Goal: Transaction & Acquisition: Book appointment/travel/reservation

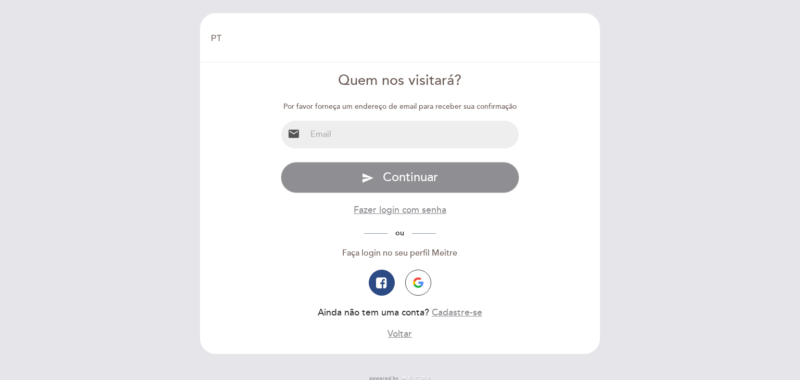
select select "pt"
click at [306, 132] on input "email" at bounding box center [412, 135] width 213 height 28
type input "M"
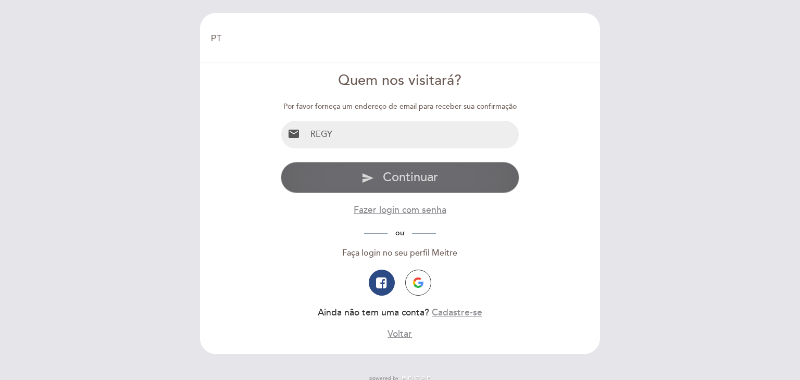
type input "[EMAIL_ADDRESS][DOMAIN_NAME]"
click at [387, 178] on span "Continuar" at bounding box center [410, 177] width 55 height 15
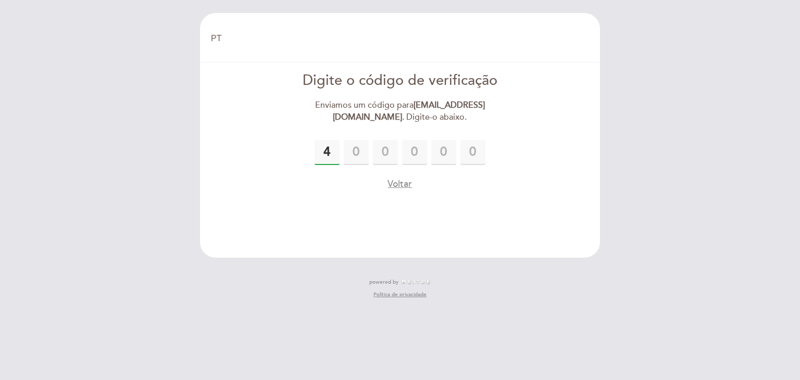
type input "4"
type input "3"
type input "4"
type input "1"
type input "6"
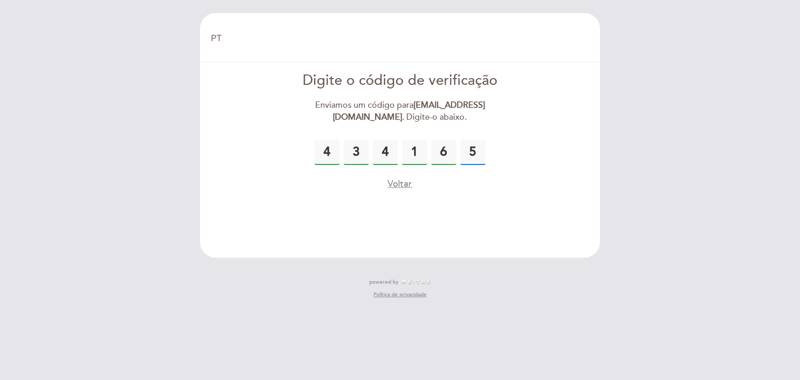
type input "5"
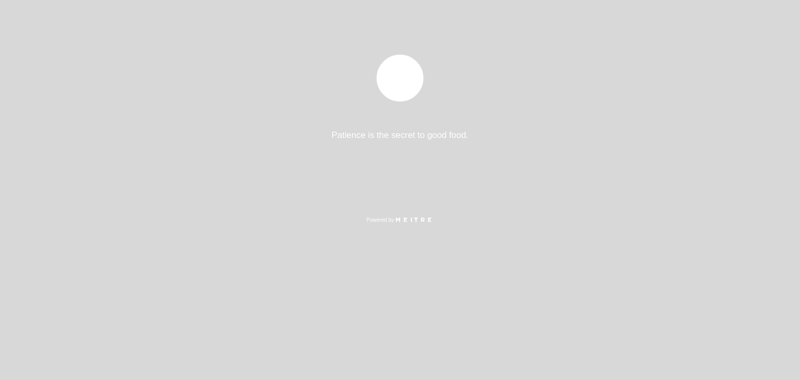
select select "pt"
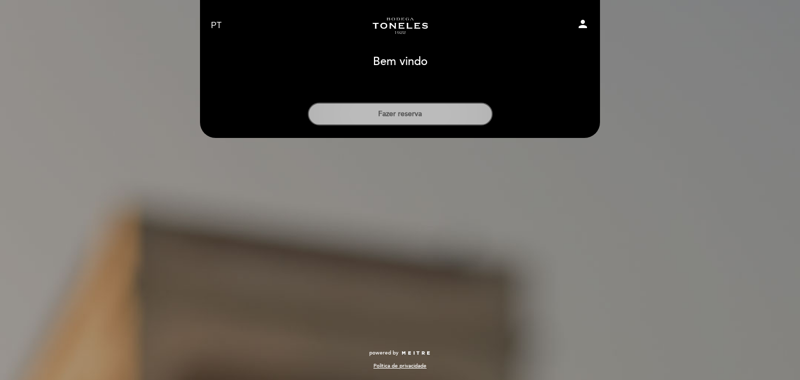
click at [409, 116] on button "Fazer reserva" at bounding box center [400, 114] width 185 height 23
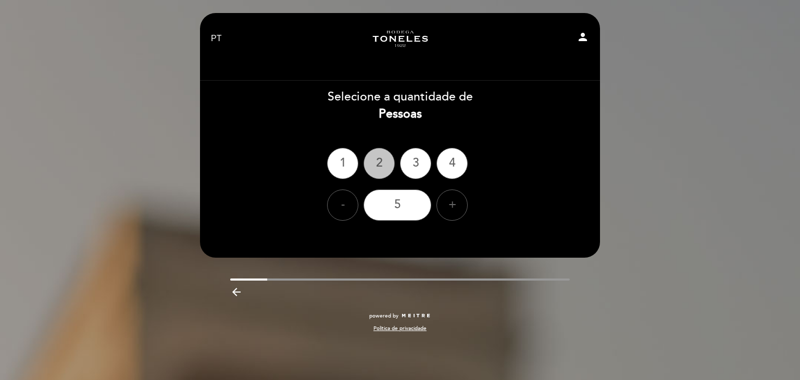
click at [388, 165] on div "2" at bounding box center [378, 163] width 31 height 31
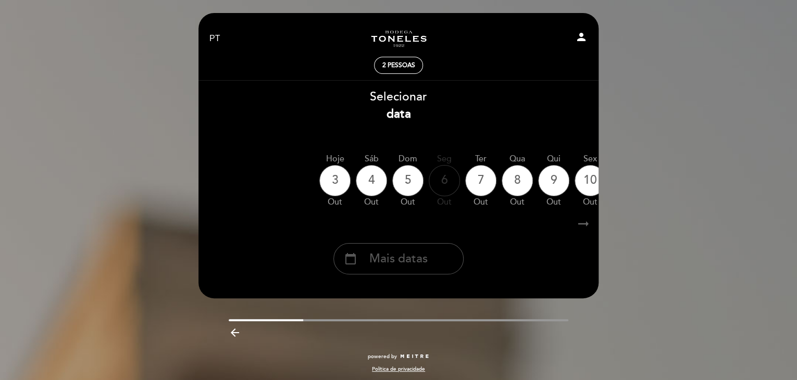
click at [389, 256] on span "Mais datas" at bounding box center [398, 258] width 58 height 17
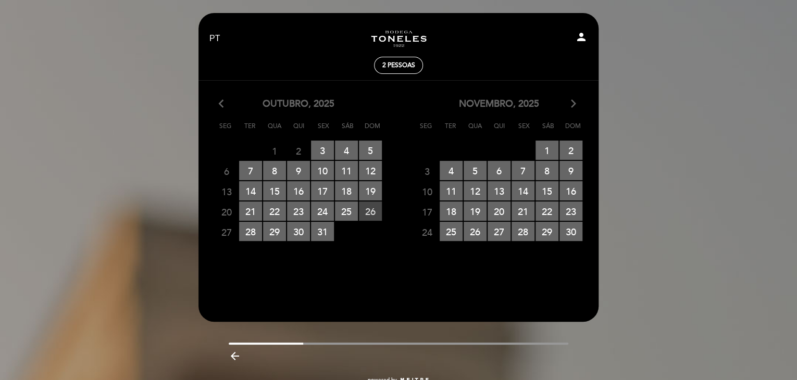
click at [359, 211] on span "26 RESERVAS DISPONÍVEIS" at bounding box center [370, 211] width 23 height 19
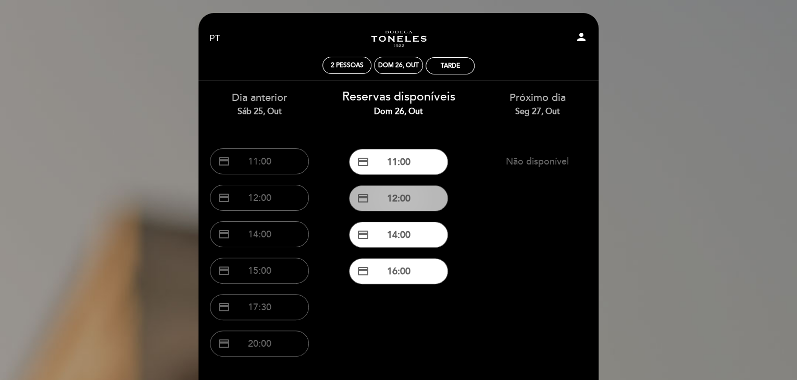
click at [406, 198] on button "credit_card 12:00" at bounding box center [398, 198] width 99 height 26
